Goal: Task Accomplishment & Management: Use online tool/utility

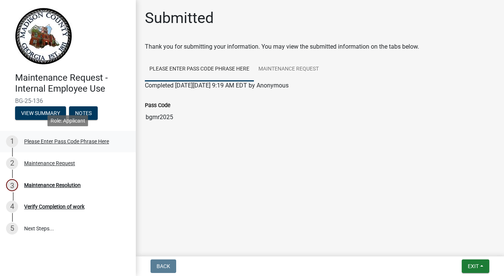
click at [45, 142] on div "Please Enter Pass Code Phrase Here" at bounding box center [66, 141] width 85 height 5
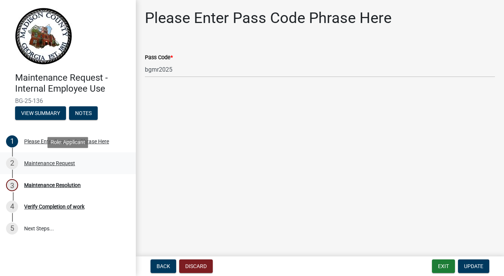
click at [46, 163] on div "Maintenance Request" at bounding box center [49, 163] width 51 height 5
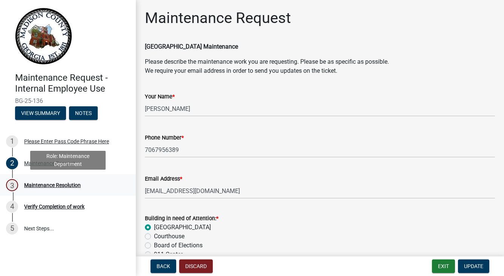
click at [48, 183] on div "Maintenance Resolution" at bounding box center [52, 185] width 57 height 5
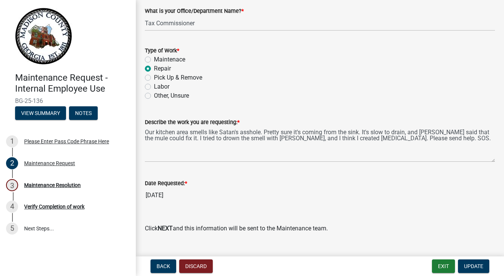
scroll to position [530, 0]
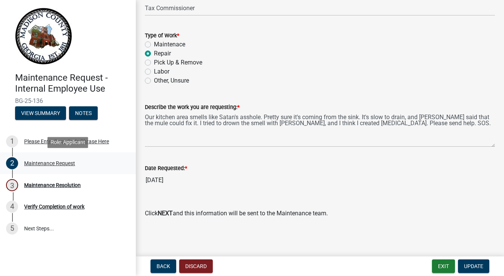
click at [43, 164] on div "Maintenance Request" at bounding box center [49, 163] width 51 height 5
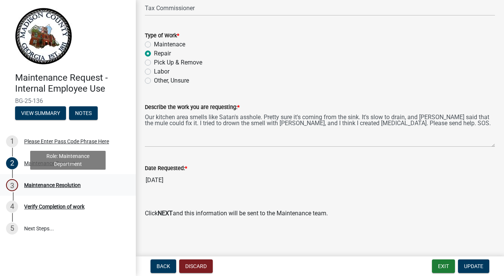
click at [51, 183] on div "Maintenance Resolution" at bounding box center [52, 185] width 57 height 5
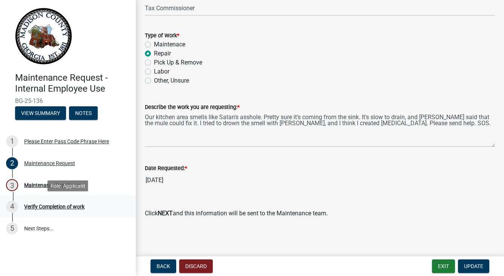
click at [56, 206] on div "Verify Completion of work" at bounding box center [54, 206] width 60 height 5
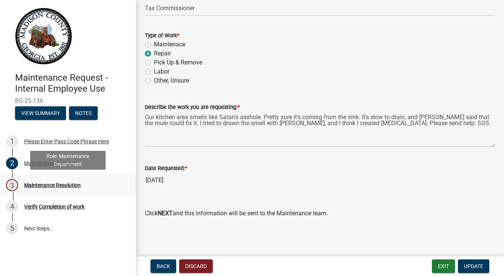
click at [43, 178] on link "3 Maintenance Resolution" at bounding box center [68, 185] width 136 height 22
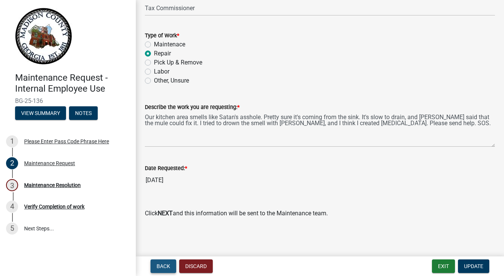
click at [174, 263] on button "Back" at bounding box center [164, 267] width 26 height 14
